Goal: Task Accomplishment & Management: Manage account settings

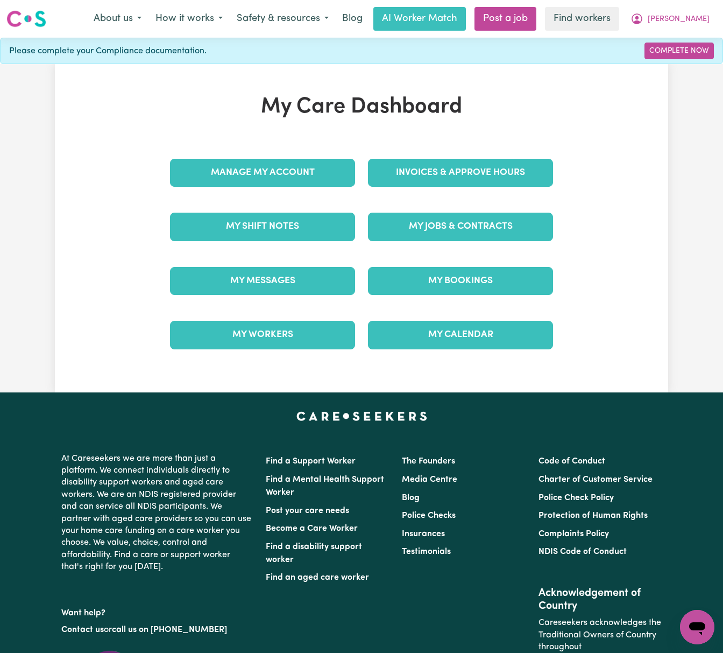
click at [526, 120] on h1 "My Care Dashboard" at bounding box center [362, 107] width 396 height 26
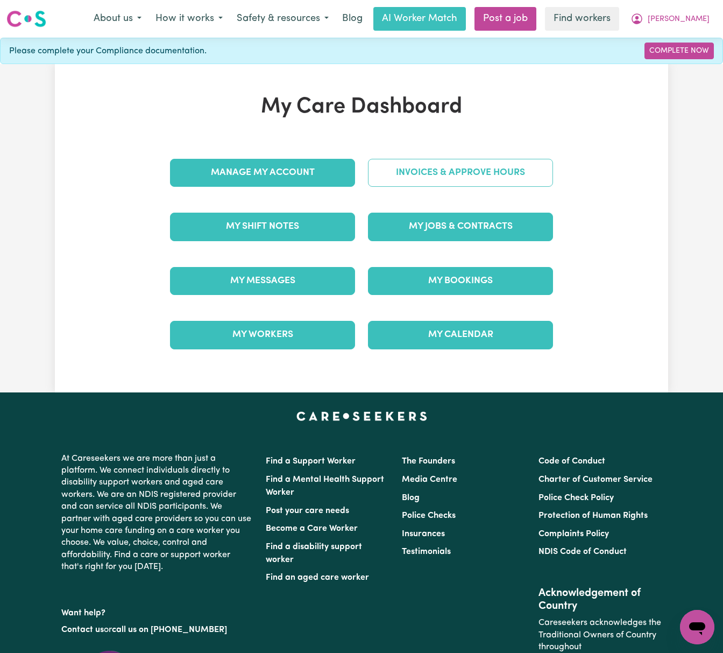
click at [500, 183] on link "Invoices & Approve Hours" at bounding box center [460, 173] width 185 height 28
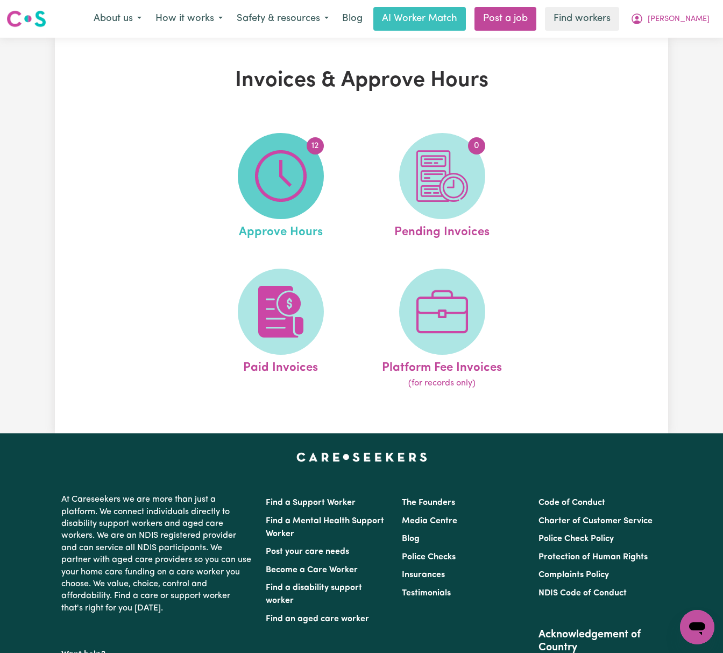
click at [291, 176] on img at bounding box center [281, 176] width 52 height 52
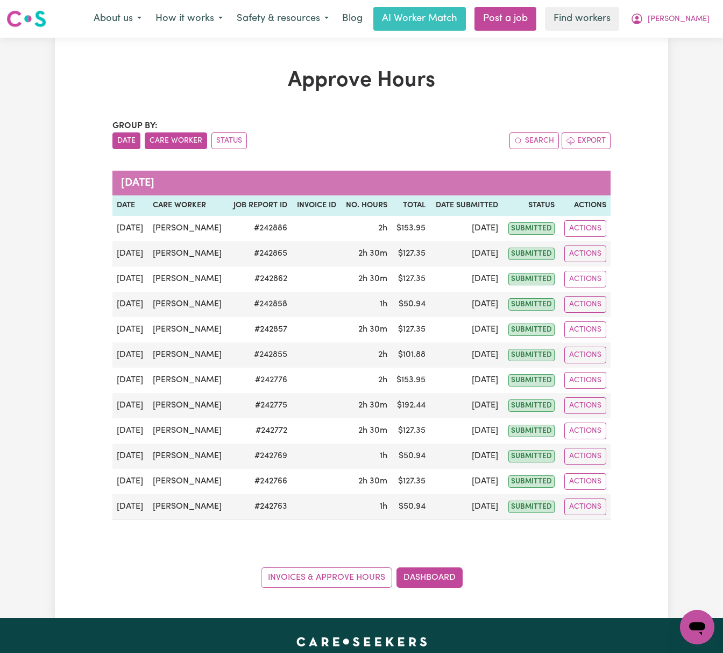
click at [177, 138] on button "Care Worker" at bounding box center [176, 140] width 62 height 17
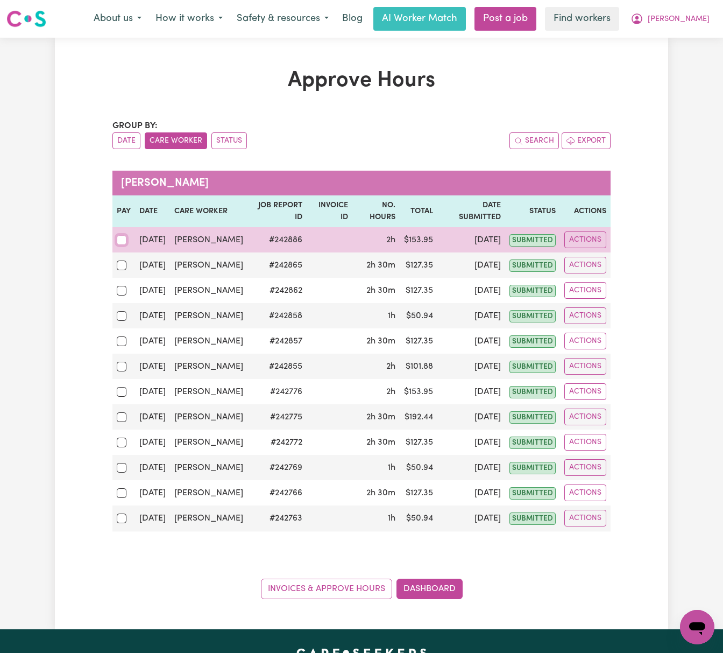
click at [119, 235] on input "checkbox" at bounding box center [122, 240] width 10 height 10
checkbox input "true"
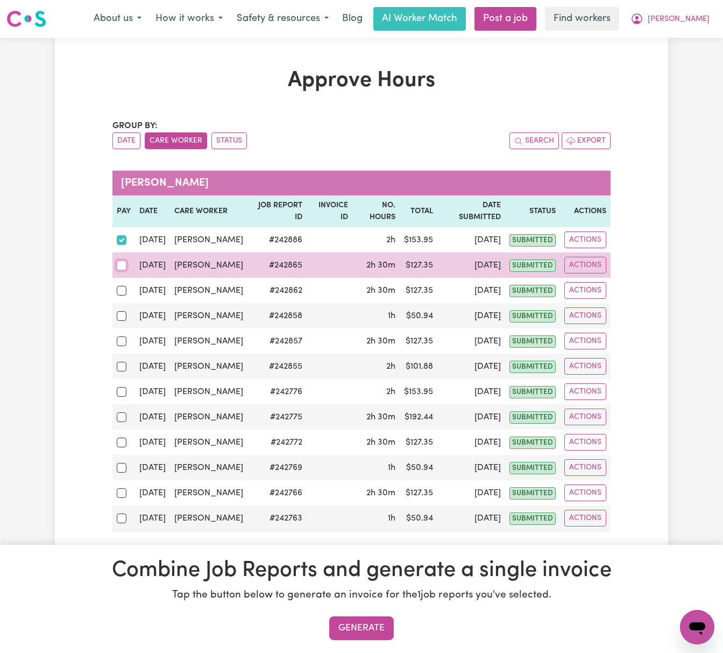
click at [117, 260] on input "checkbox" at bounding box center [122, 265] width 10 height 10
checkbox input "true"
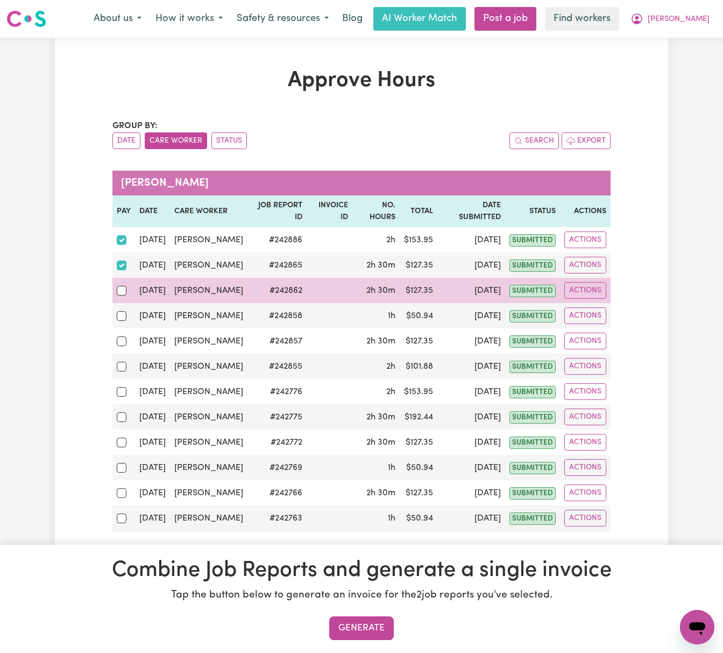
click at [118, 285] on div at bounding box center [124, 291] width 14 height 14
click at [118, 286] on input "checkbox" at bounding box center [122, 291] width 10 height 10
checkbox input "true"
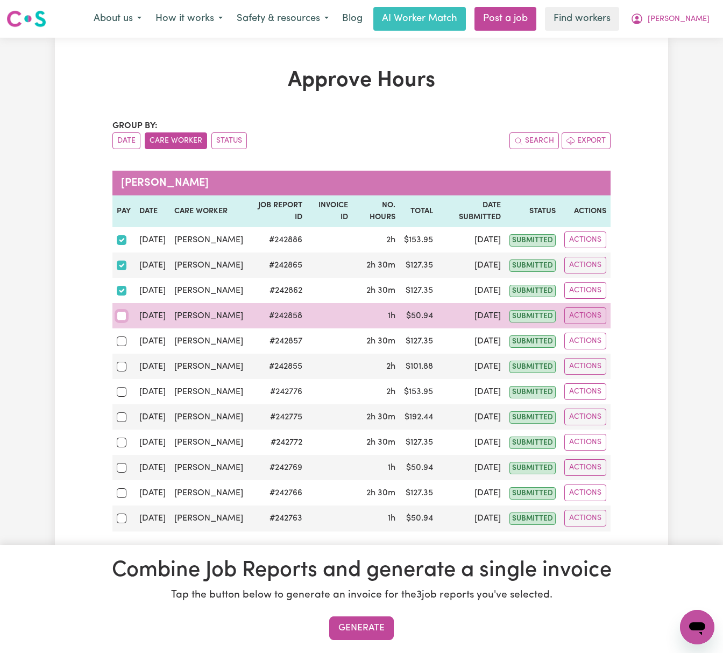
drag, startPoint x: 117, startPoint y: 306, endPoint x: 119, endPoint y: 330, distance: 24.3
click at [117, 311] on input "checkbox" at bounding box center [122, 316] width 10 height 10
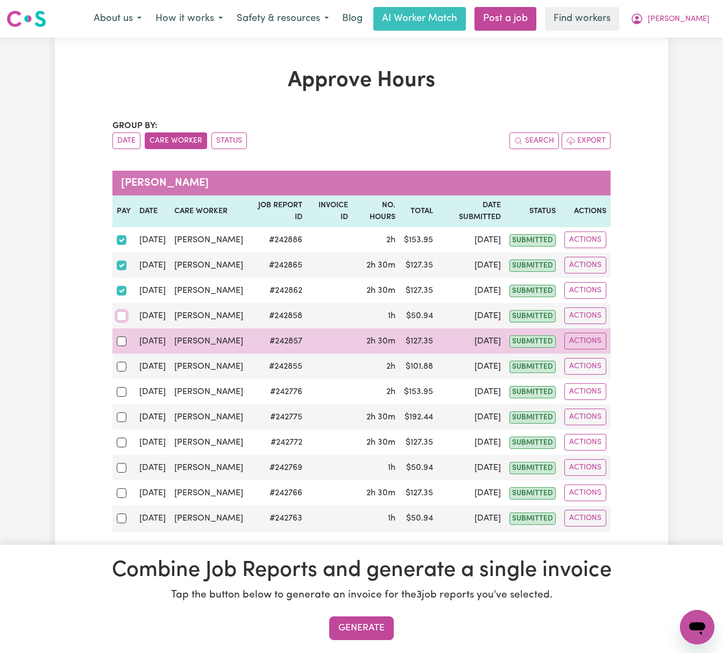
checkbox input "true"
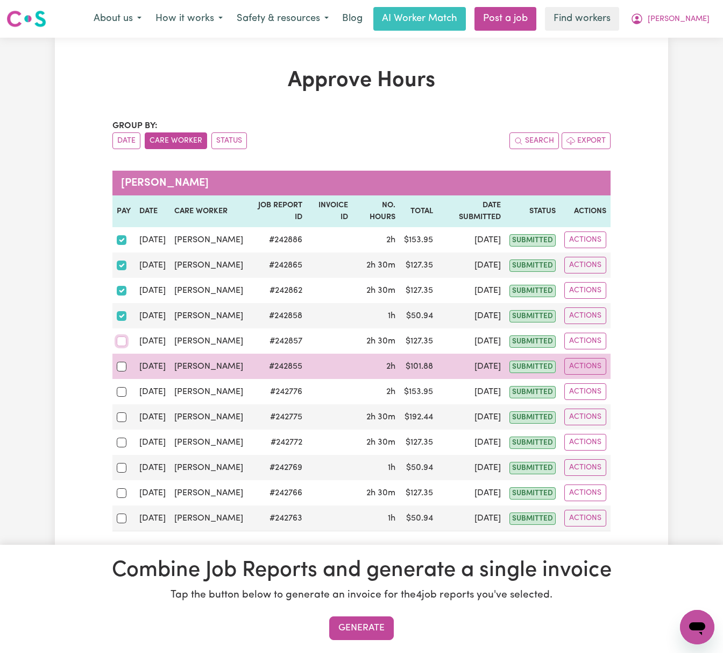
drag, startPoint x: 121, startPoint y: 331, endPoint x: 123, endPoint y: 344, distance: 13.1
click at [121, 336] on input "checkbox" at bounding box center [122, 341] width 10 height 10
checkbox input "true"
click at [123, 362] on input "checkbox" at bounding box center [122, 367] width 10 height 10
checkbox input "true"
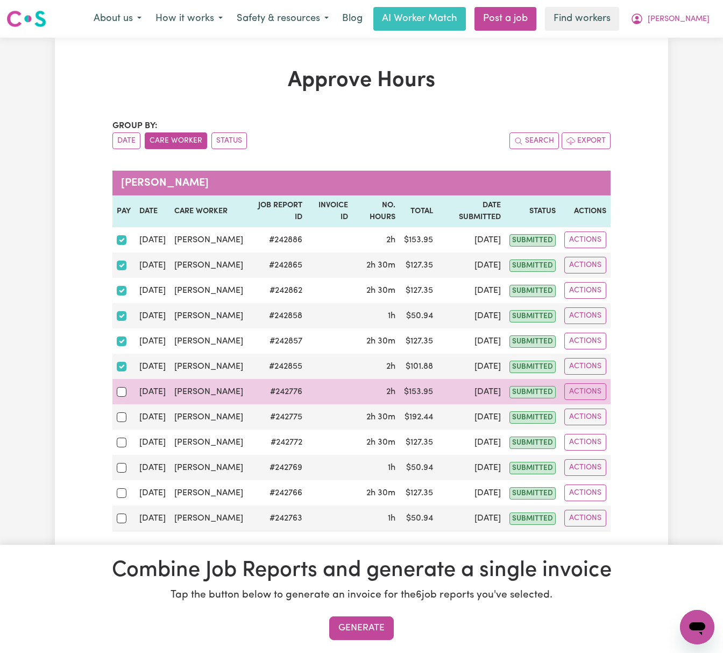
click at [115, 390] on td at bounding box center [123, 391] width 23 height 25
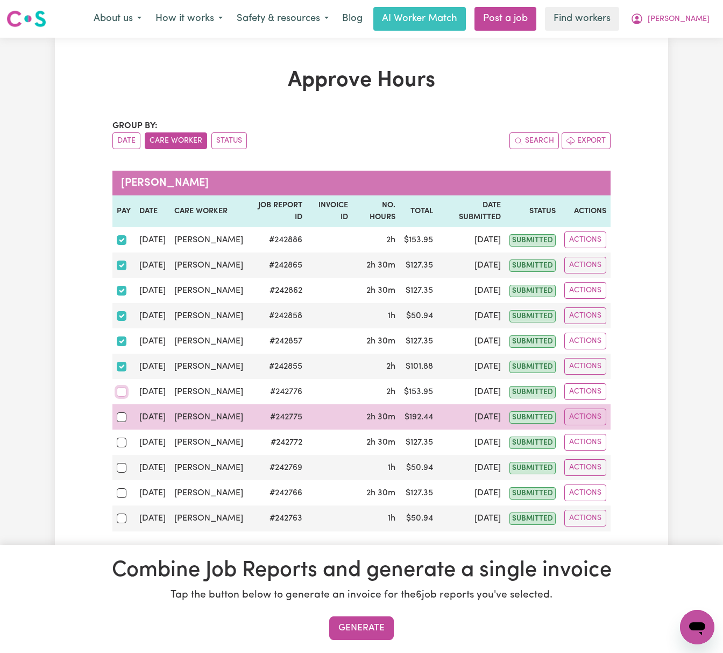
drag, startPoint x: 122, startPoint y: 385, endPoint x: 124, endPoint y: 402, distance: 17.4
click at [123, 391] on td at bounding box center [123, 391] width 23 height 25
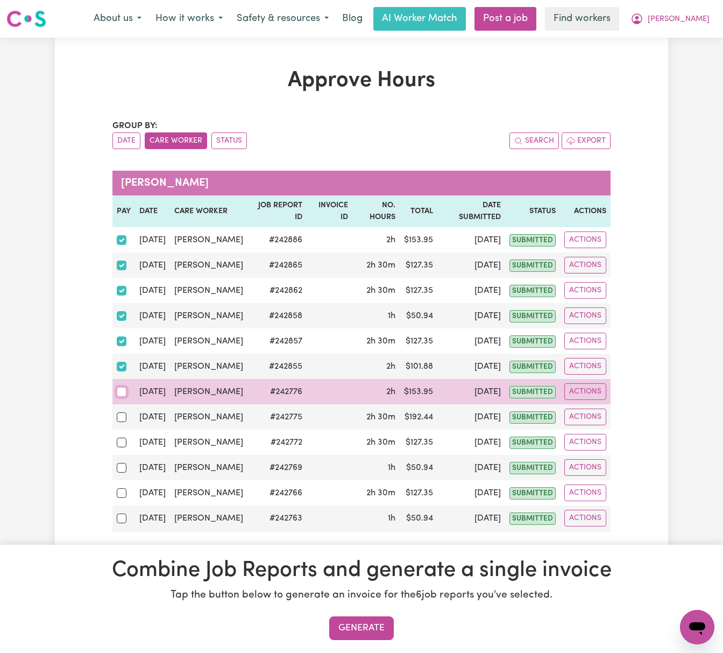
click at [119, 387] on input "checkbox" at bounding box center [122, 392] width 10 height 10
checkbox input "true"
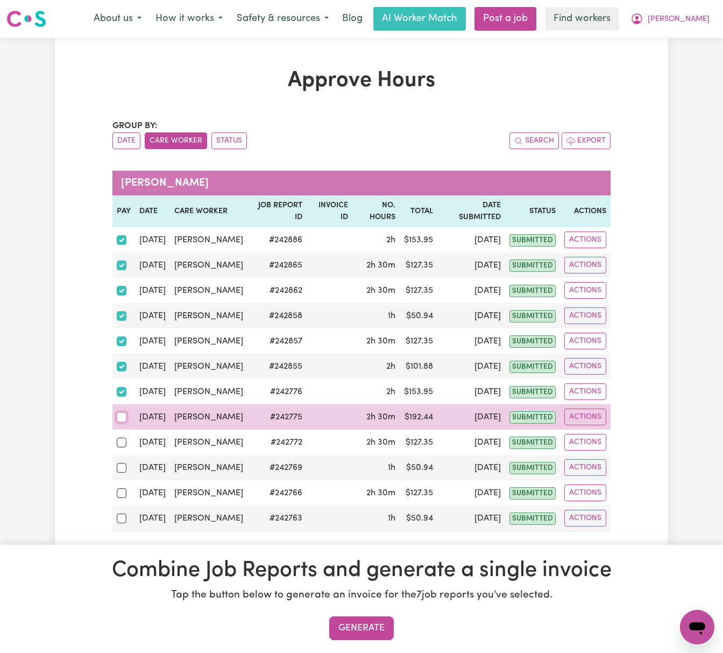
click at [121, 412] on input "checkbox" at bounding box center [122, 417] width 10 height 10
checkbox input "true"
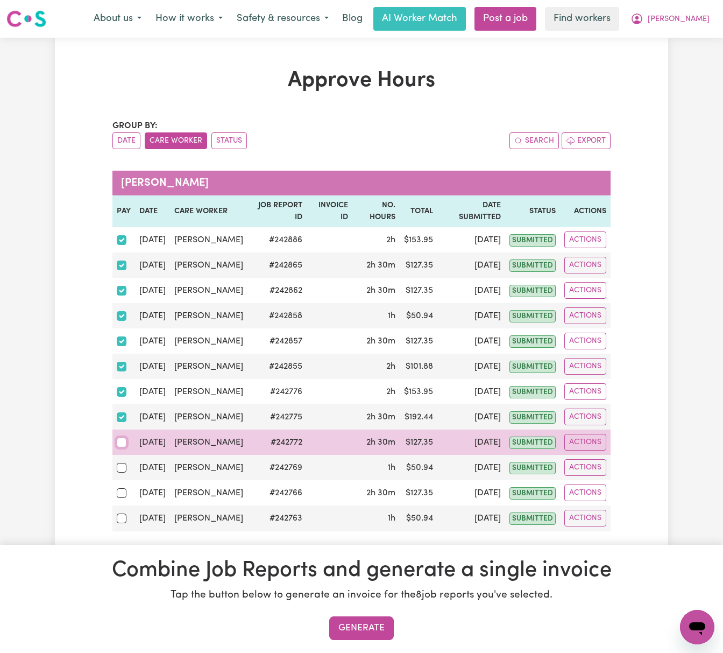
click at [121, 437] on input "checkbox" at bounding box center [122, 442] width 10 height 10
checkbox input "true"
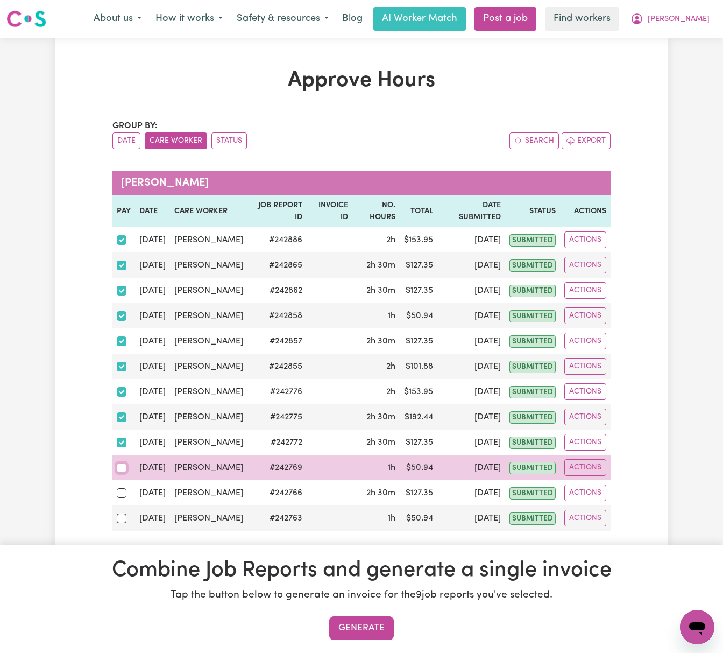
click at [121, 463] on input "checkbox" at bounding box center [122, 468] width 10 height 10
checkbox input "true"
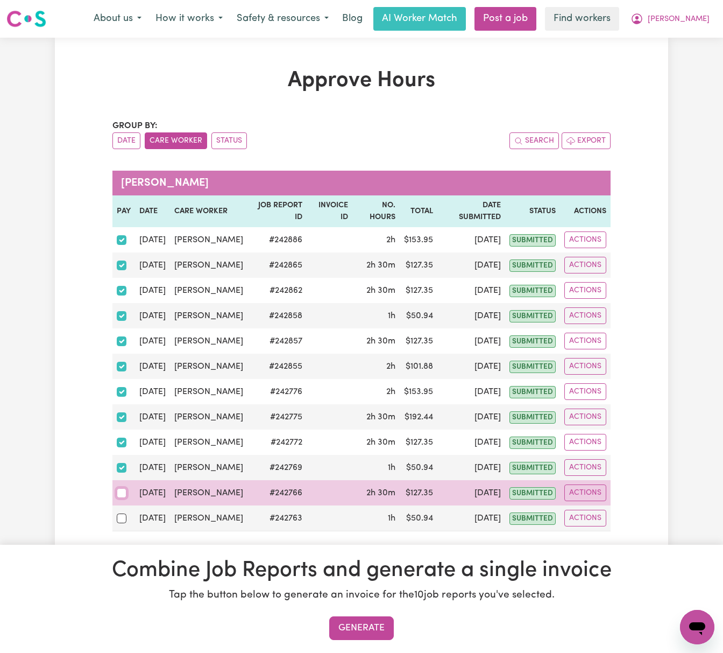
click at [119, 488] on input "checkbox" at bounding box center [122, 493] width 10 height 10
checkbox input "true"
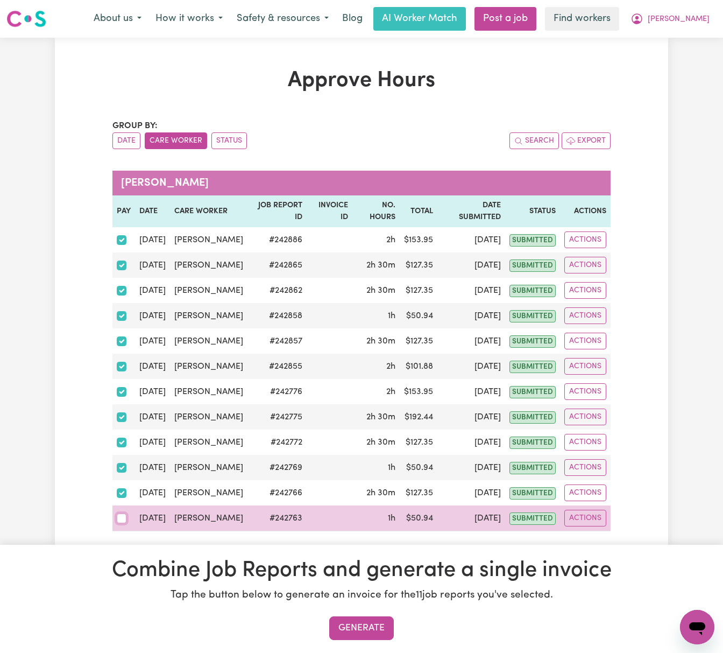
click at [123, 515] on input "checkbox" at bounding box center [122, 518] width 10 height 10
checkbox input "true"
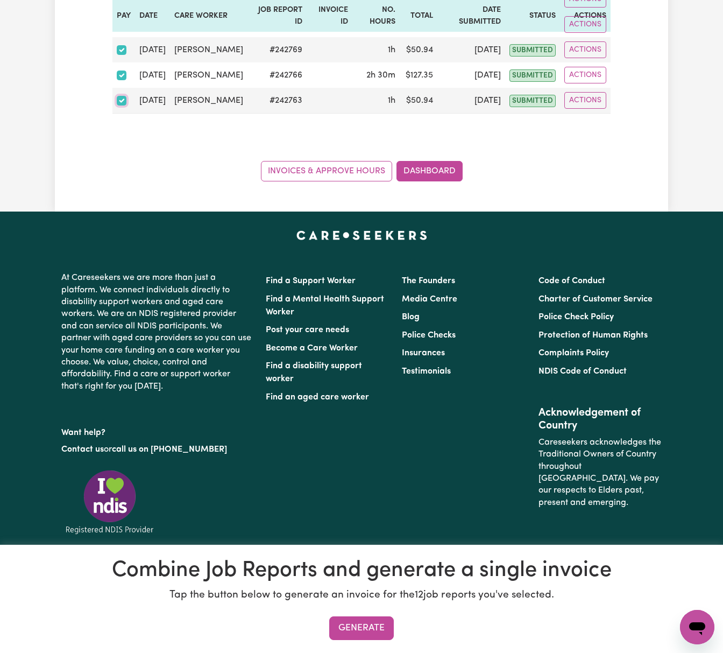
scroll to position [430, 0]
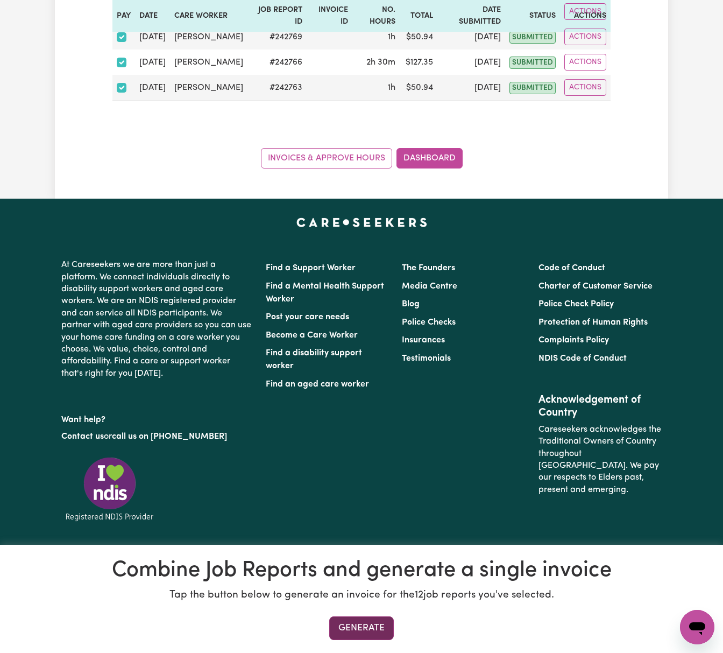
click at [388, 620] on button "Generate" at bounding box center [361, 628] width 65 height 24
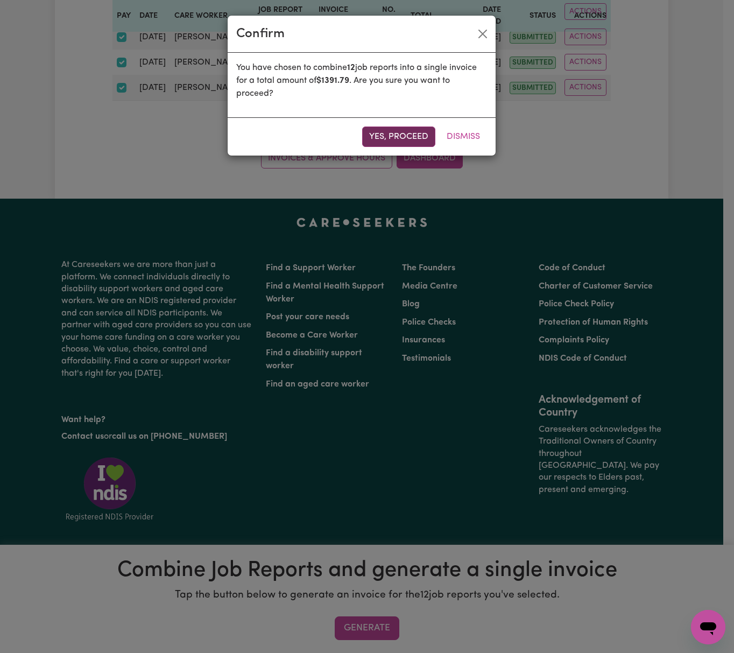
click at [390, 143] on button "Yes, proceed" at bounding box center [398, 136] width 73 height 20
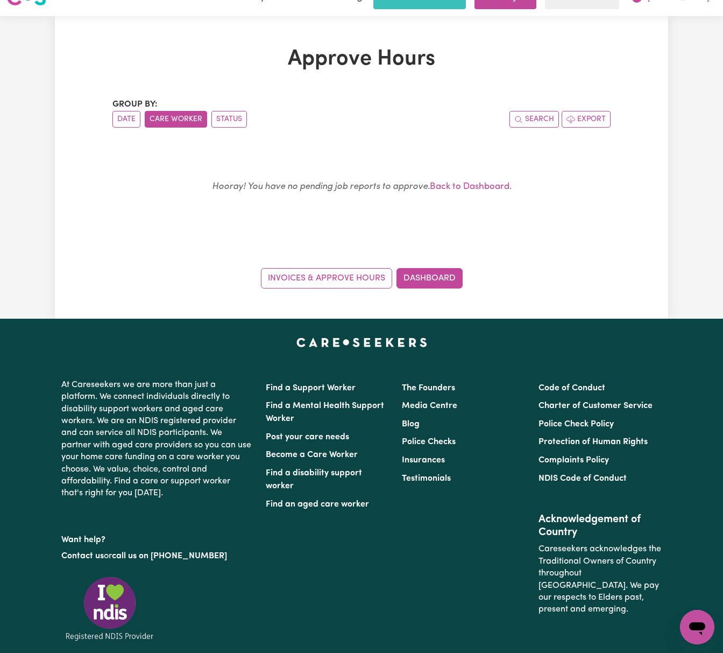
scroll to position [0, 0]
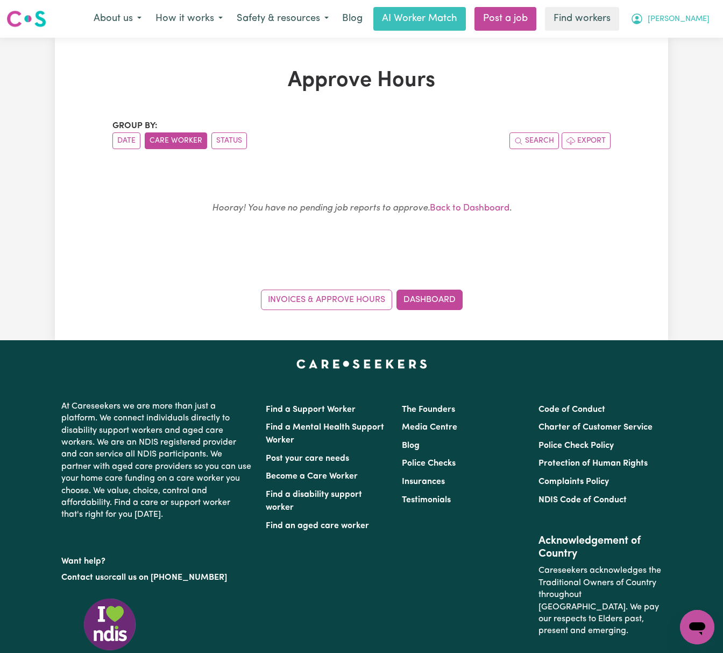
click at [696, 25] on span "[PERSON_NAME]" at bounding box center [679, 19] width 62 height 12
click at [694, 48] on link "My Dashboard" at bounding box center [673, 42] width 85 height 20
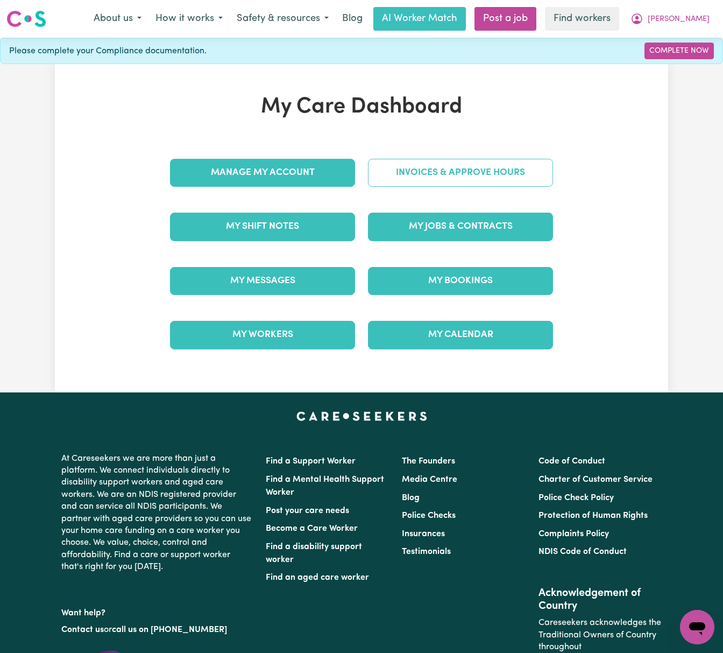
click at [506, 172] on link "Invoices & Approve Hours" at bounding box center [460, 173] width 185 height 28
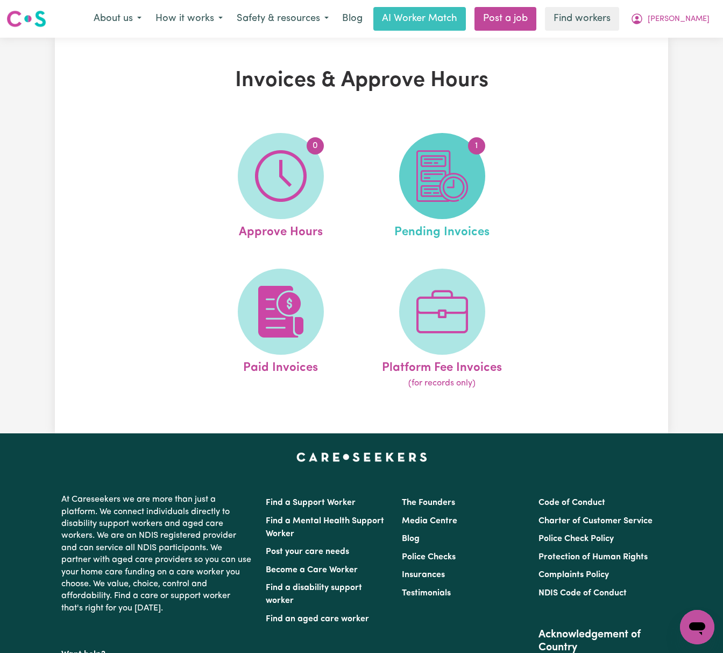
click at [441, 185] on img at bounding box center [442, 176] width 52 height 52
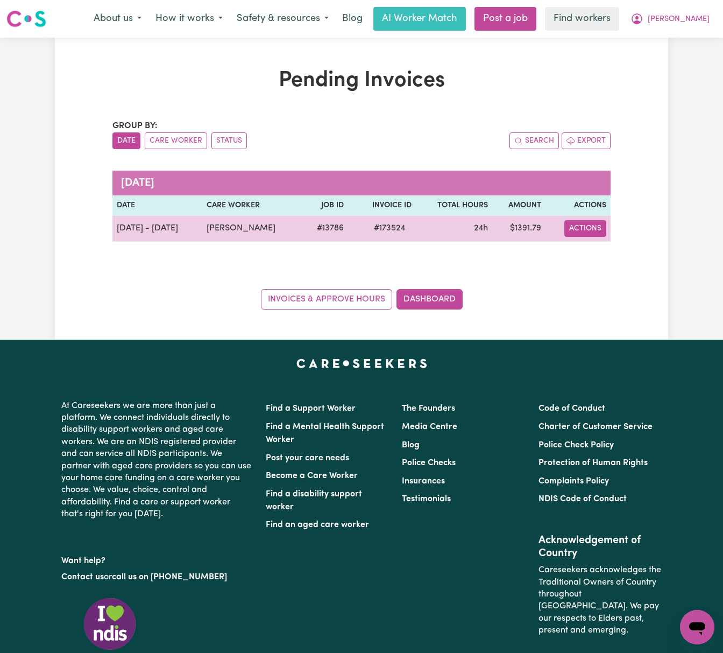
click at [582, 231] on button "Actions" at bounding box center [585, 228] width 42 height 17
click at [591, 251] on link "Download Invoice" at bounding box center [617, 254] width 98 height 22
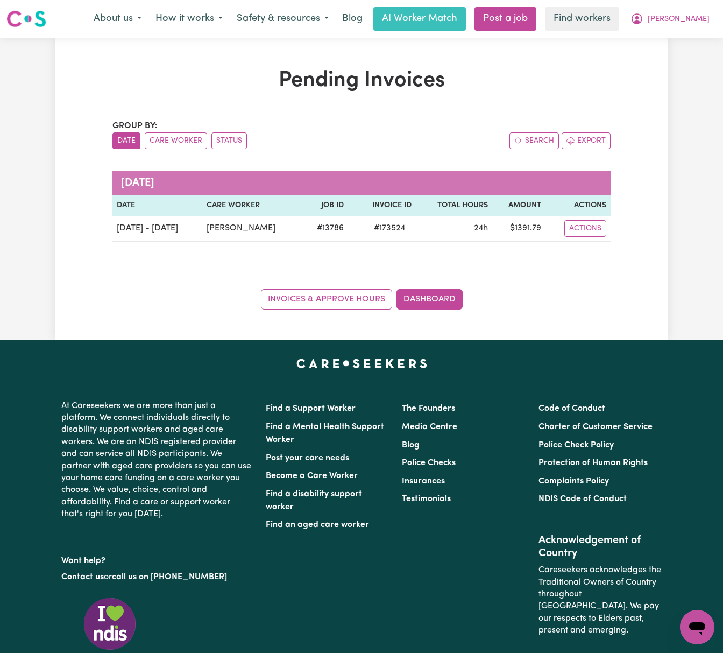
click at [354, 143] on ul "Date Care Worker Status" at bounding box center [236, 140] width 249 height 17
drag, startPoint x: 89, startPoint y: 293, endPoint x: 209, endPoint y: 258, distance: 125.5
click at [90, 292] on div "Pending Invoices Group by: Date Care Worker Status Search Export [DATE] Date Ca…" at bounding box center [361, 189] width 613 height 242
click at [703, 8] on button "[PERSON_NAME]" at bounding box center [670, 19] width 93 height 23
click at [666, 35] on link "My Dashboard" at bounding box center [673, 42] width 85 height 20
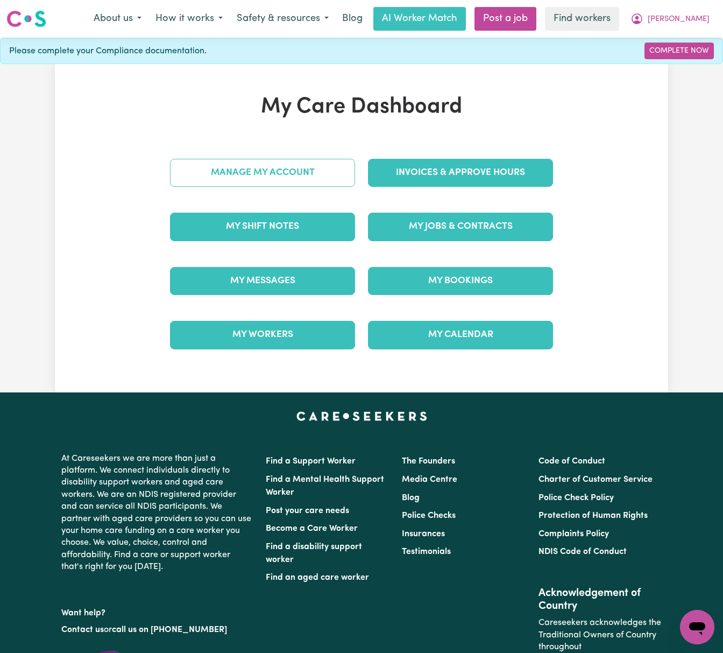
click at [321, 166] on link "Manage My Account" at bounding box center [262, 173] width 185 height 28
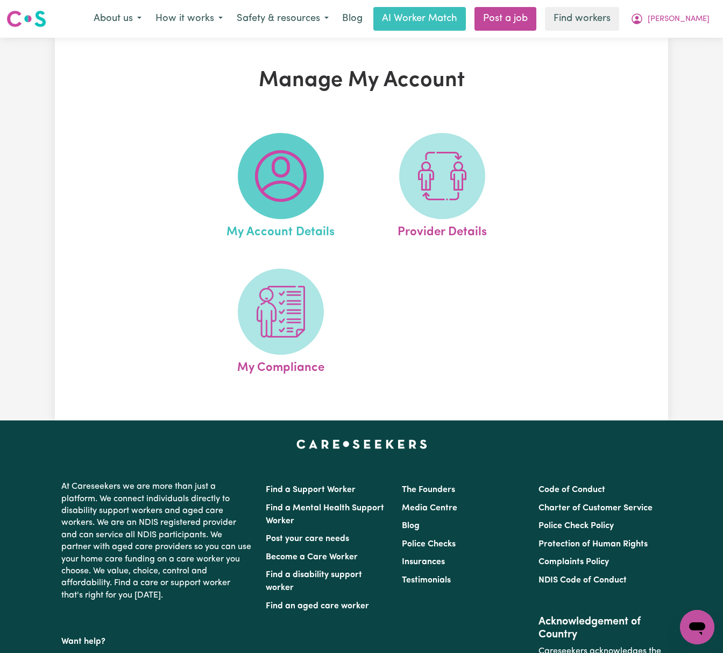
click at [280, 187] on img at bounding box center [281, 176] width 52 height 52
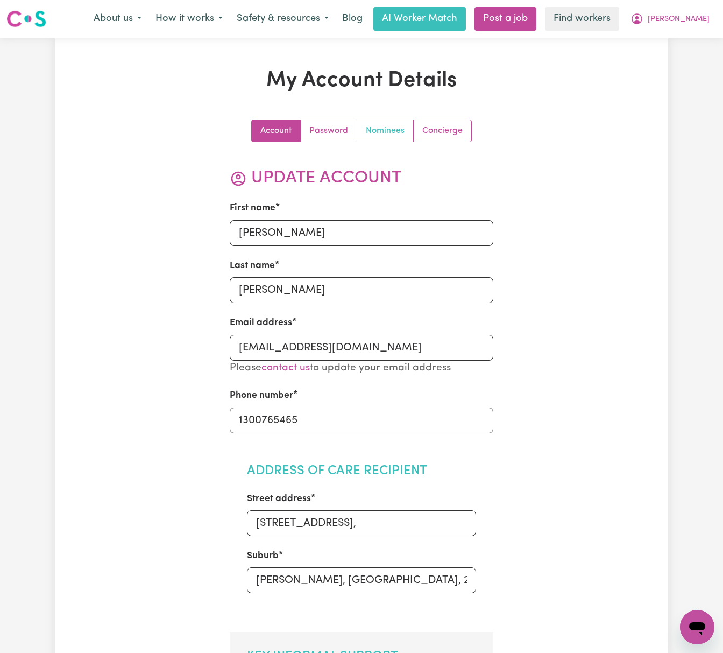
click at [381, 127] on link "Nominees" at bounding box center [385, 131] width 56 height 22
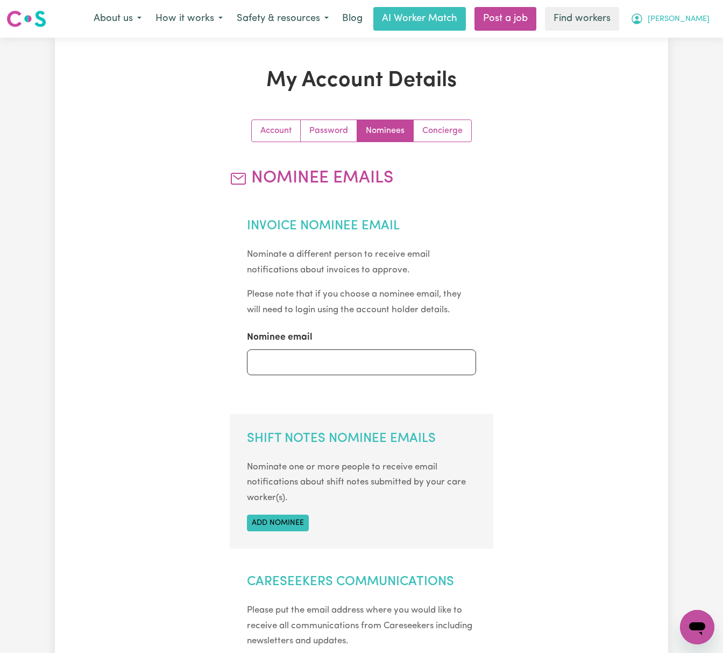
click at [695, 18] on span "[PERSON_NAME]" at bounding box center [679, 19] width 62 height 12
click at [689, 40] on link "My Dashboard" at bounding box center [673, 42] width 85 height 20
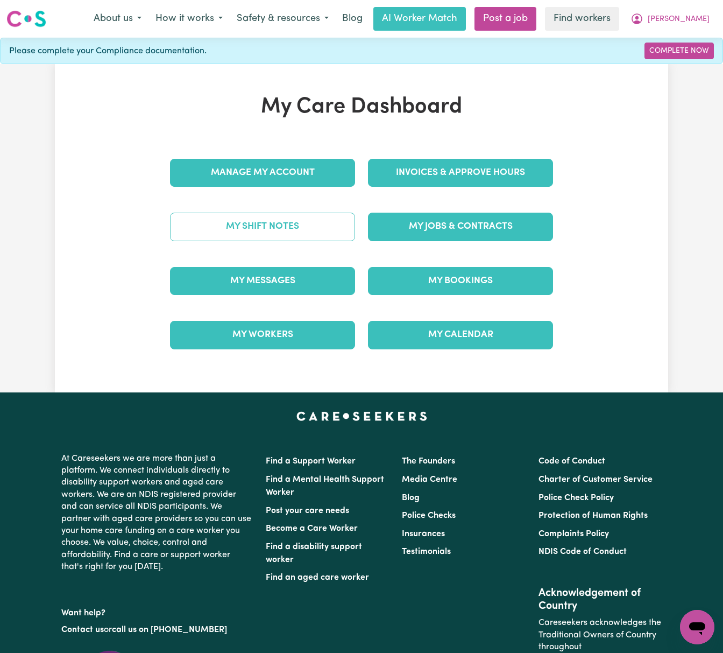
click at [309, 224] on link "My Shift Notes" at bounding box center [262, 227] width 185 height 28
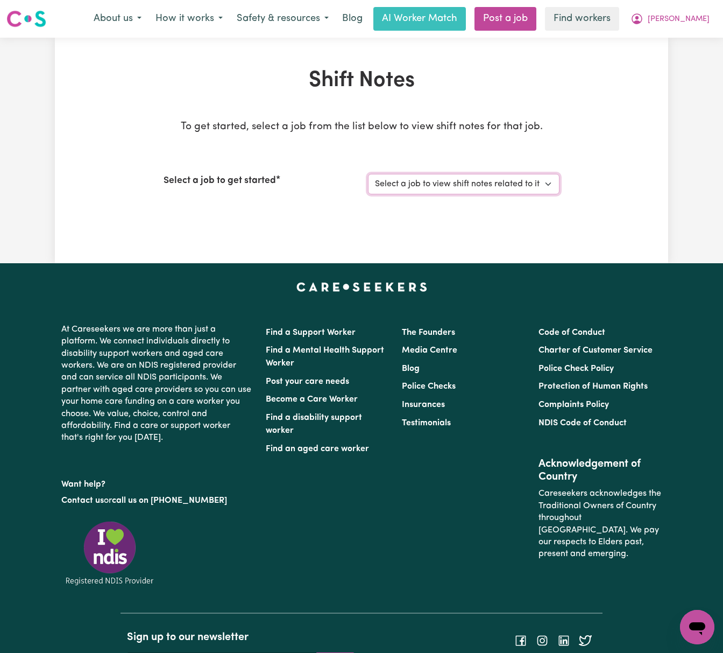
click at [420, 186] on select "Select a job to view shift notes related to it... Support Worker Needed In [GEO…" at bounding box center [464, 184] width 192 height 20
select select "13786"
click at [368, 174] on select "Select a job to view shift notes related to it... Support Worker Needed In [GEO…" at bounding box center [464, 184] width 192 height 20
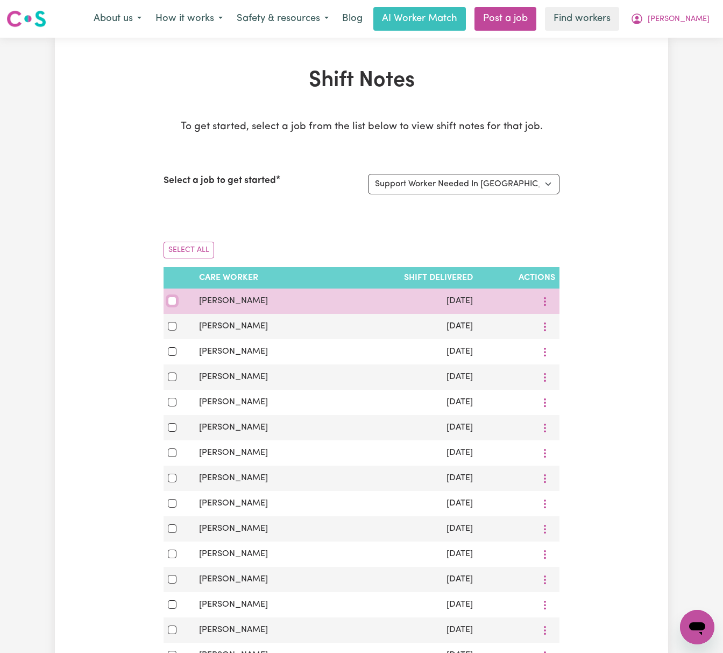
click at [173, 300] on input "checkbox" at bounding box center [172, 300] width 9 height 9
checkbox input "true"
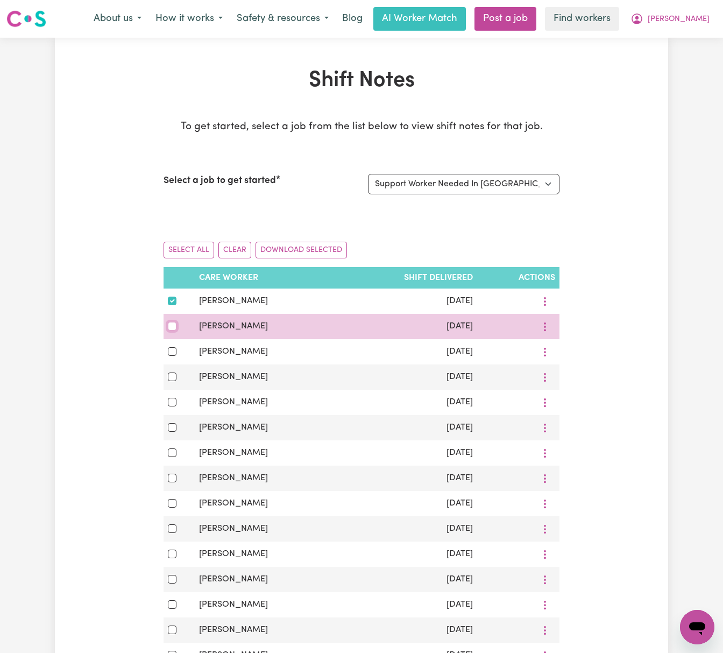
click at [172, 330] on input "checkbox" at bounding box center [172, 326] width 9 height 9
checkbox input "true"
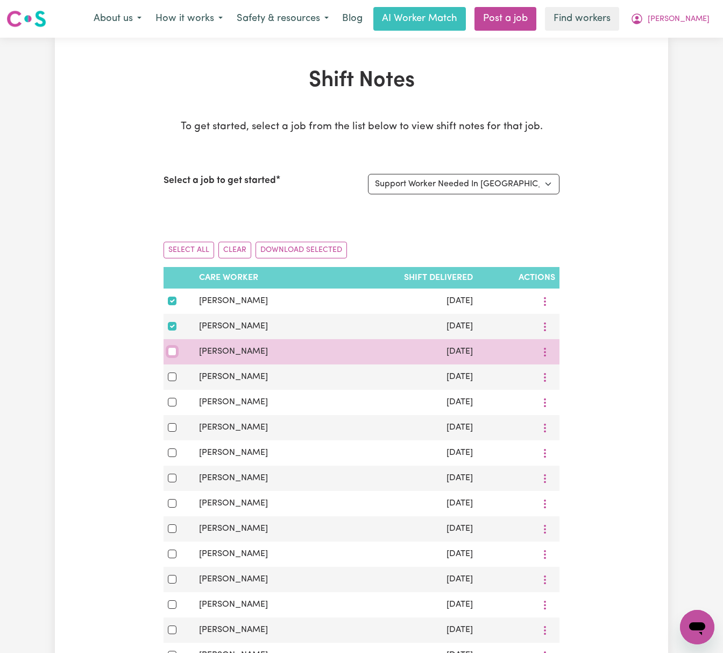
click at [170, 356] on input "checkbox" at bounding box center [172, 351] width 9 height 9
checkbox input "true"
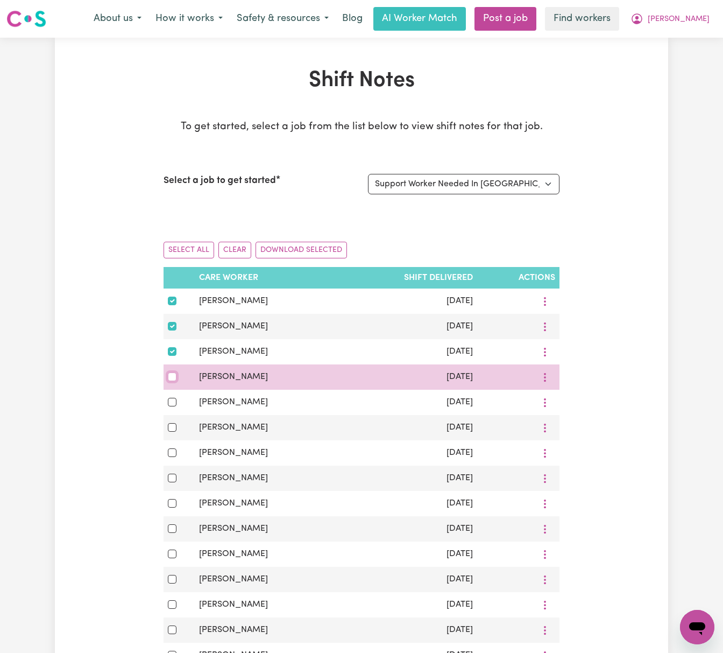
click at [169, 381] on input "checkbox" at bounding box center [172, 376] width 9 height 9
checkbox input "true"
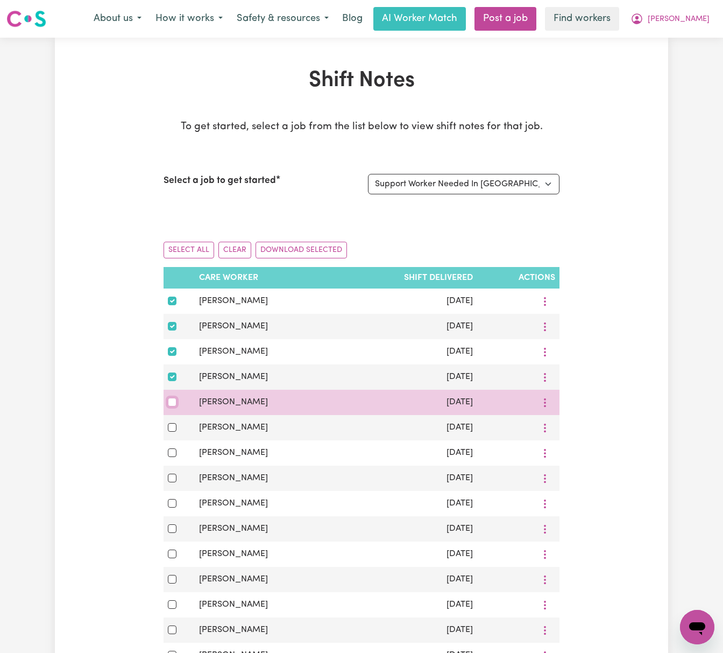
click at [171, 406] on input "checkbox" at bounding box center [172, 402] width 9 height 9
checkbox input "true"
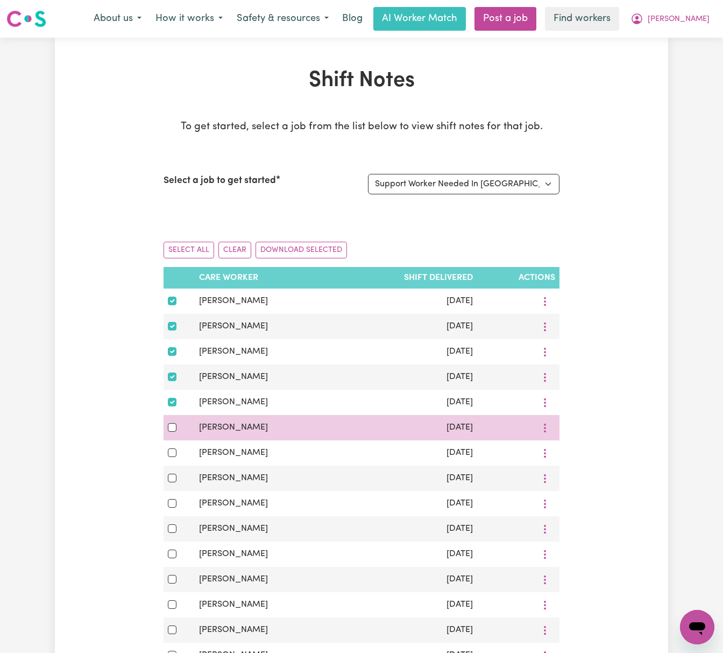
click at [169, 438] on td at bounding box center [179, 427] width 31 height 25
click at [172, 432] on input "checkbox" at bounding box center [172, 427] width 9 height 9
checkbox input "true"
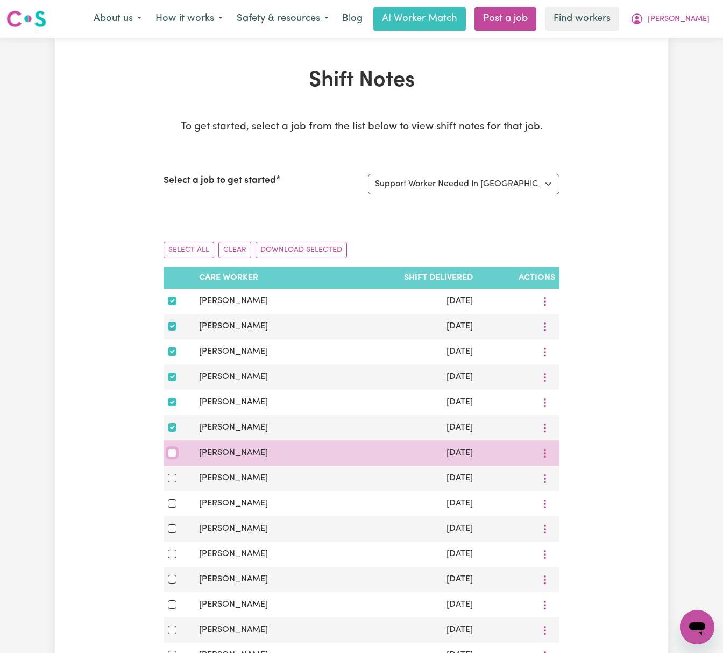
click at [171, 457] on input "checkbox" at bounding box center [172, 452] width 9 height 9
checkbox input "true"
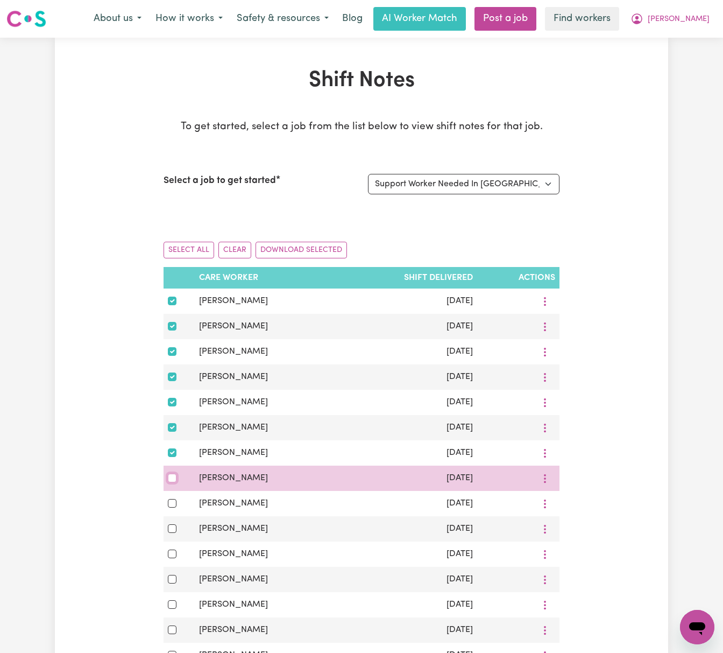
drag, startPoint x: 171, startPoint y: 486, endPoint x: 171, endPoint y: 493, distance: 6.5
click at [171, 484] on div at bounding box center [179, 477] width 23 height 13
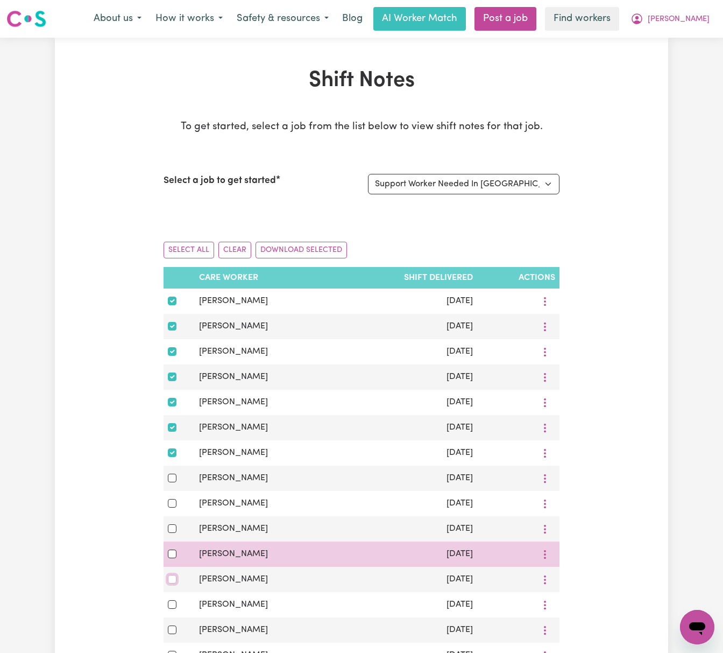
drag, startPoint x: 168, startPoint y: 586, endPoint x: 169, endPoint y: 571, distance: 15.1
click at [168, 583] on input "checkbox" at bounding box center [172, 579] width 9 height 9
checkbox input "true"
click at [172, 558] on input "checkbox" at bounding box center [172, 553] width 9 height 9
checkbox input "true"
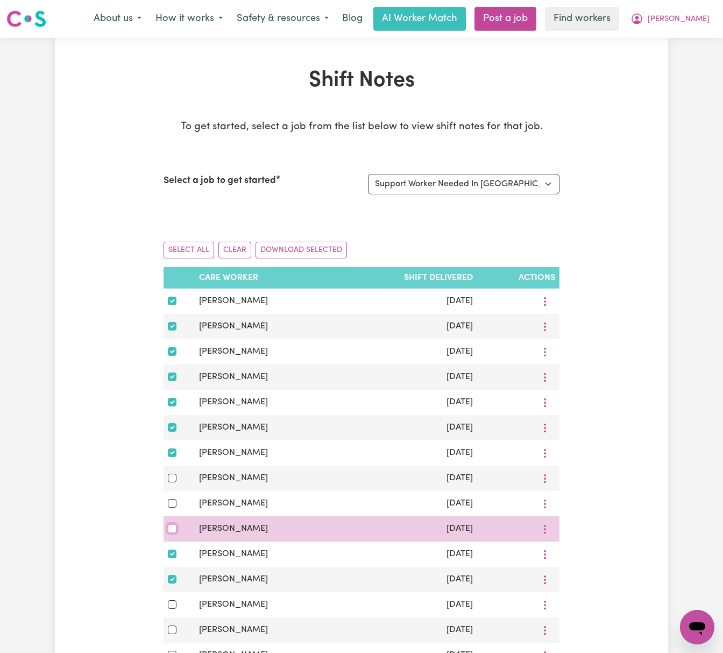
click at [169, 530] on input "checkbox" at bounding box center [172, 528] width 9 height 9
checkbox input "true"
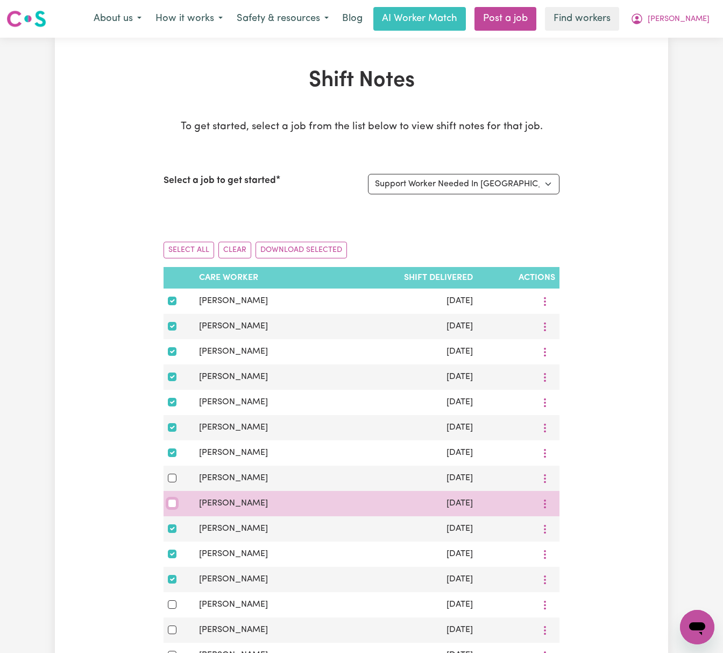
click at [171, 507] on input "checkbox" at bounding box center [172, 503] width 9 height 9
checkbox input "true"
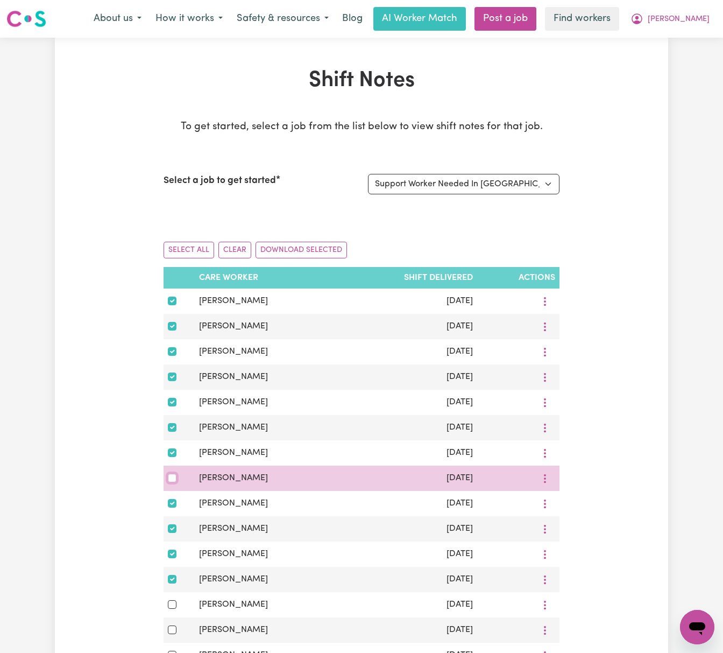
click at [171, 482] on input "checkbox" at bounding box center [172, 478] width 9 height 9
checkbox input "true"
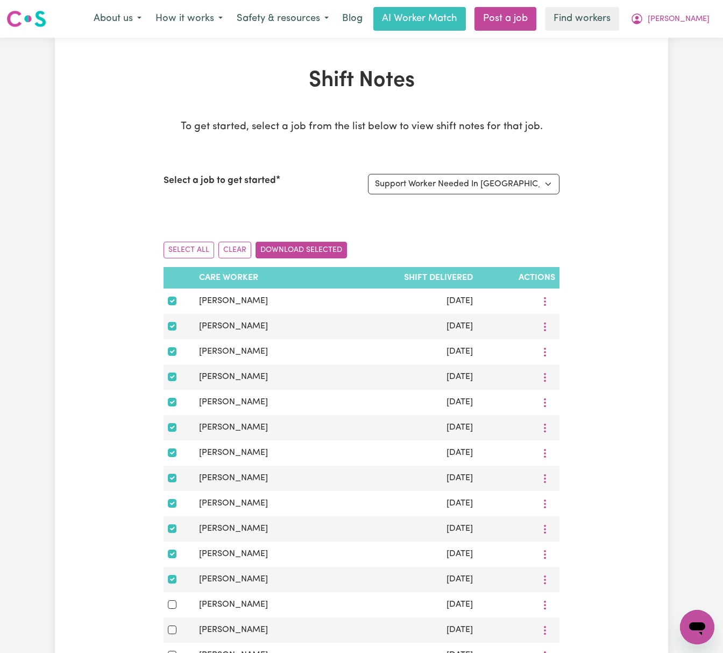
click at [296, 252] on button "Download Selected" at bounding box center [301, 250] width 91 height 17
click at [718, 17] on div "Menu About us How it works Safety & resources Blog AI Worker Match Post a job F…" at bounding box center [361, 18] width 723 height 25
click at [705, 17] on button "[PERSON_NAME]" at bounding box center [670, 19] width 93 height 23
click at [659, 59] on link "Logout" at bounding box center [673, 62] width 85 height 20
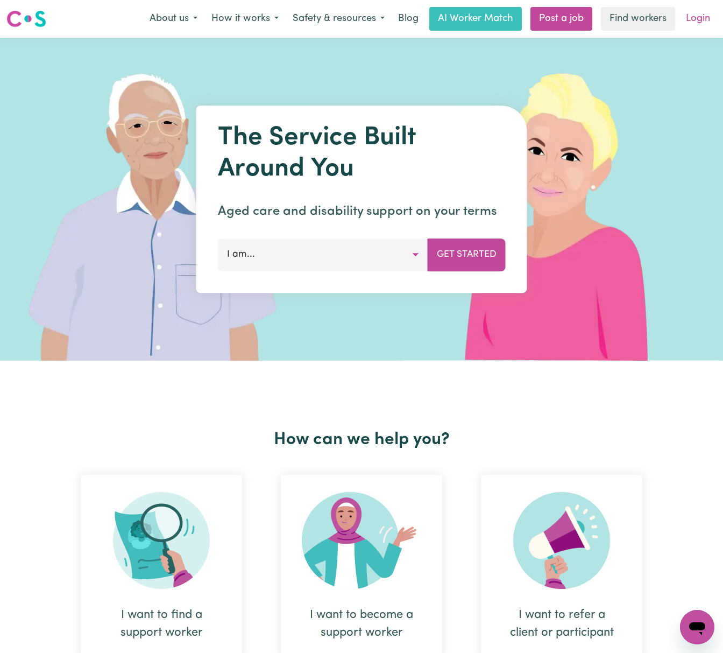
click at [691, 16] on link "Login" at bounding box center [698, 19] width 37 height 24
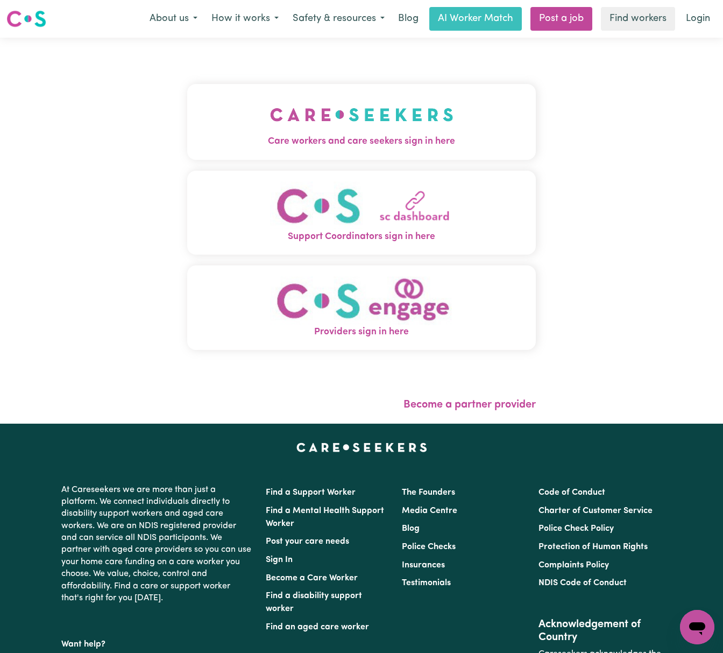
click at [339, 121] on img "Care workers and care seekers sign in here" at bounding box center [361, 115] width 183 height 40
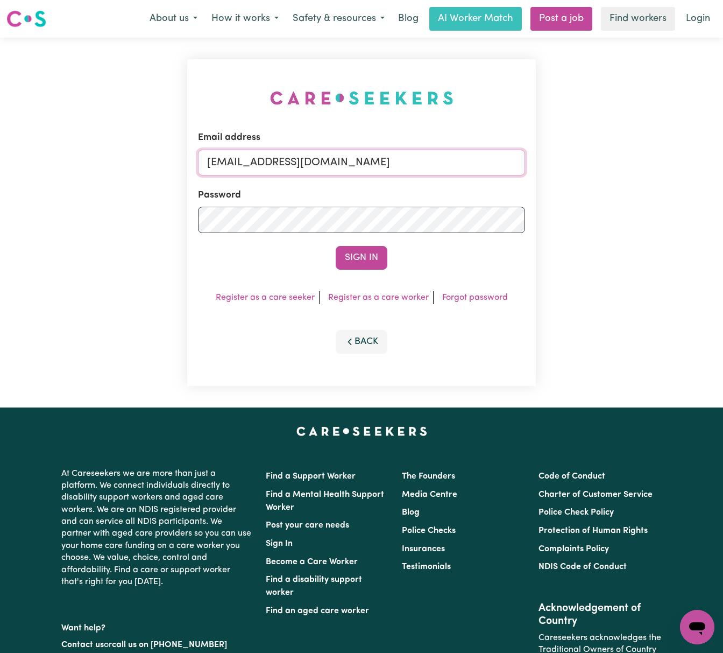
drag, startPoint x: 265, startPoint y: 156, endPoint x: 603, endPoint y: 171, distance: 338.8
click at [599, 167] on div "Email address [EMAIL_ADDRESS][DOMAIN_NAME] Password Sign In Register as a care …" at bounding box center [361, 223] width 723 height 370
paste input "ClientElderslieFQC"
type input "[EMAIL_ADDRESS][DOMAIN_NAME]"
click at [336, 246] on button "Sign In" at bounding box center [362, 258] width 52 height 24
